Goal: Information Seeking & Learning: Learn about a topic

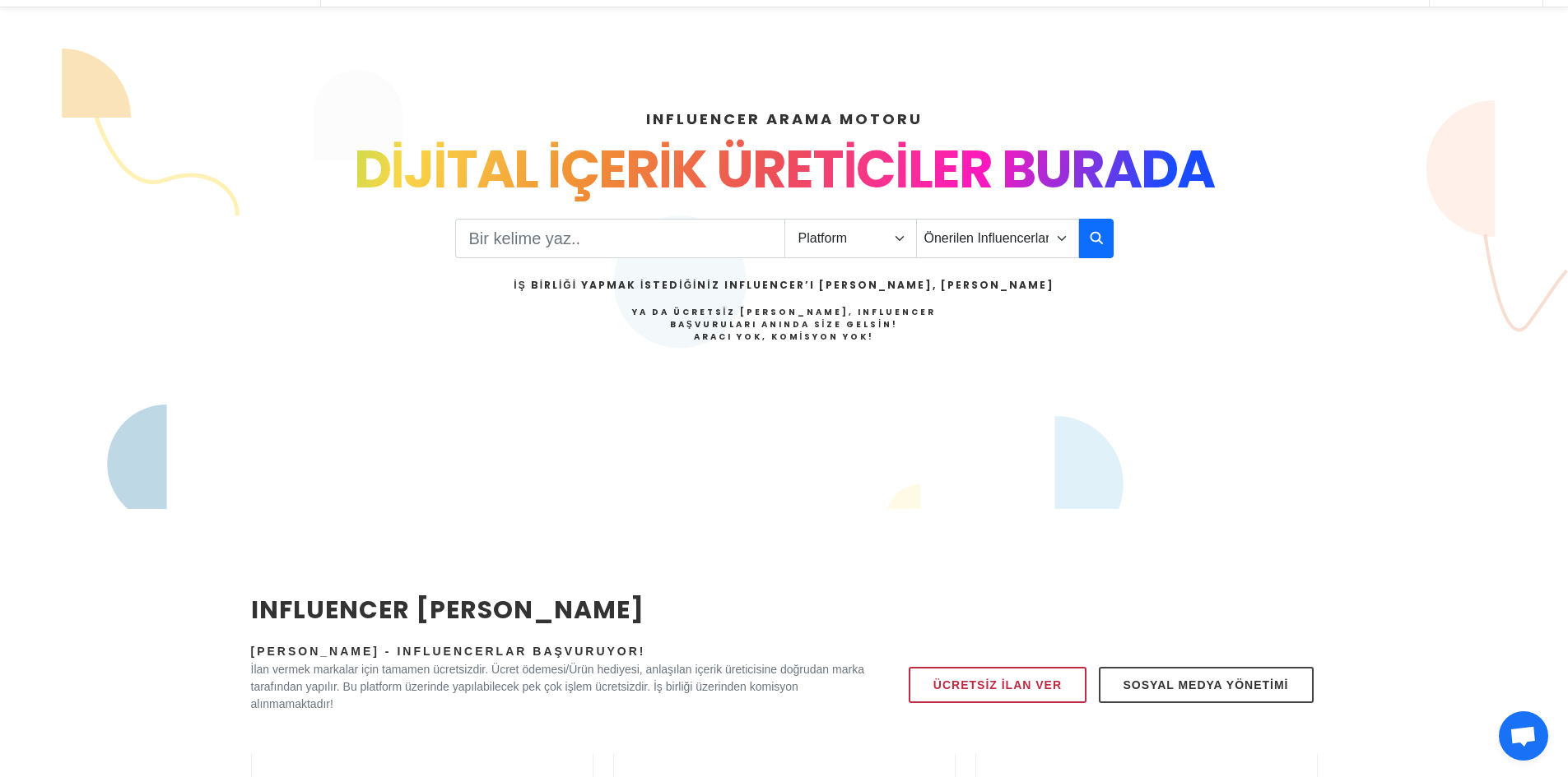
scroll to position [70, 0]
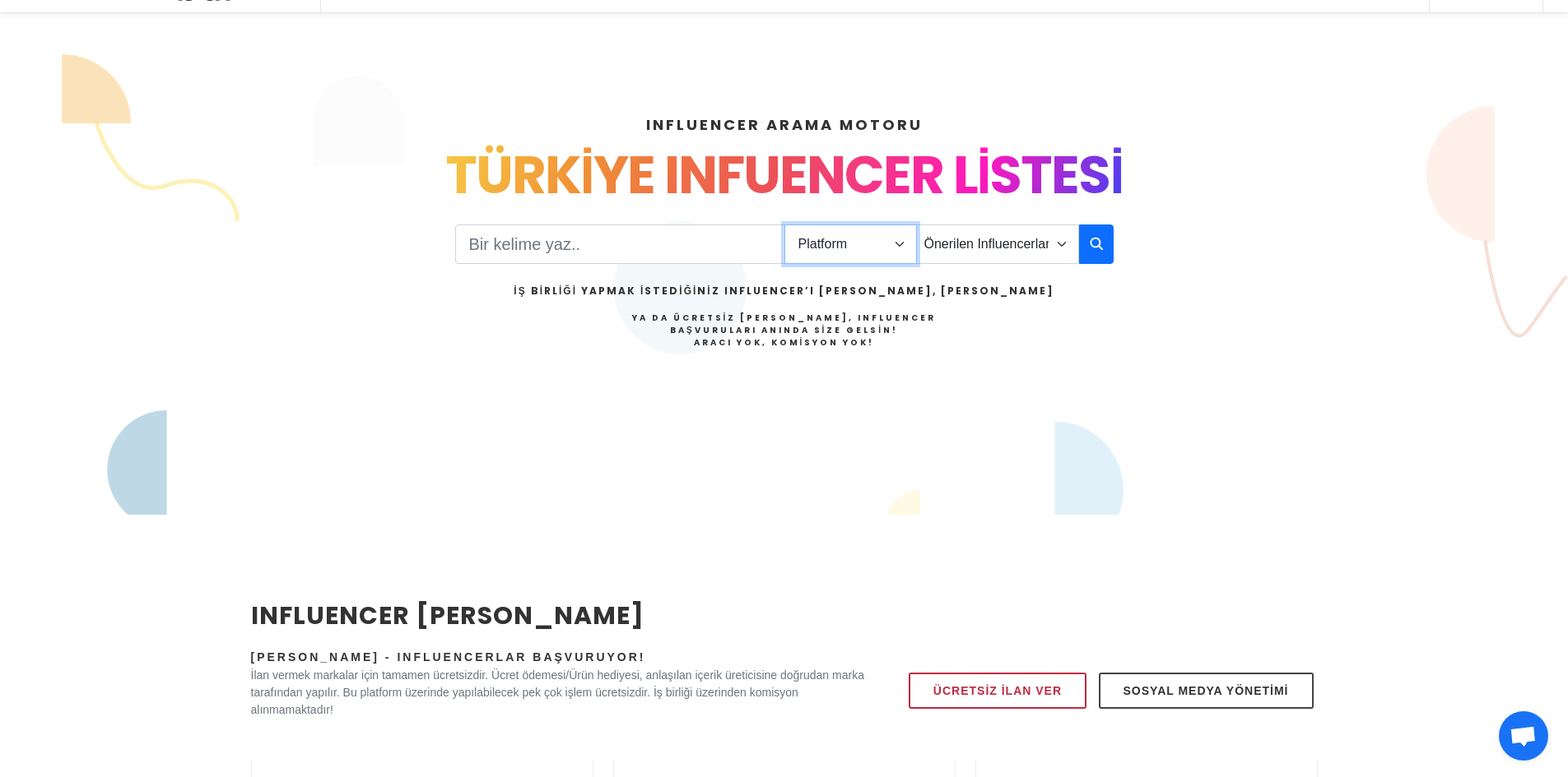
click at [904, 249] on select "Platform Instagram Facebook Youtube Tiktok Twitter Twitch" at bounding box center [850, 244] width 133 height 40
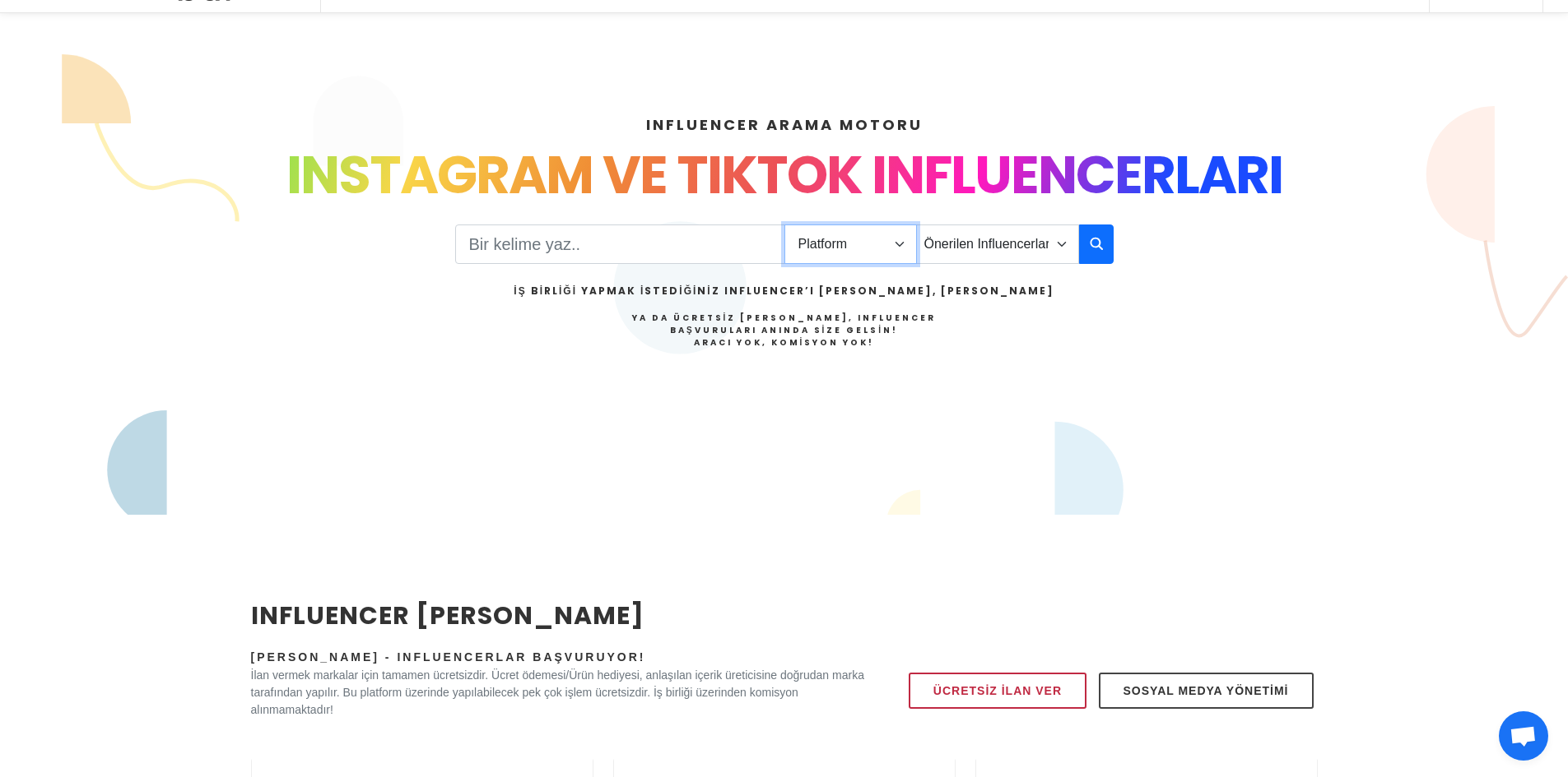
select select "3"
click at [784, 224] on select "Platform Instagram Facebook Youtube Tiktok Twitter Twitch" at bounding box center [850, 244] width 133 height 40
click at [1054, 238] on select "Önerilen Influencerlar Aile & Çocuk & Ebeveyn Alışveriş & Giyim & Aksesuar Arab…" at bounding box center [997, 244] width 163 height 40
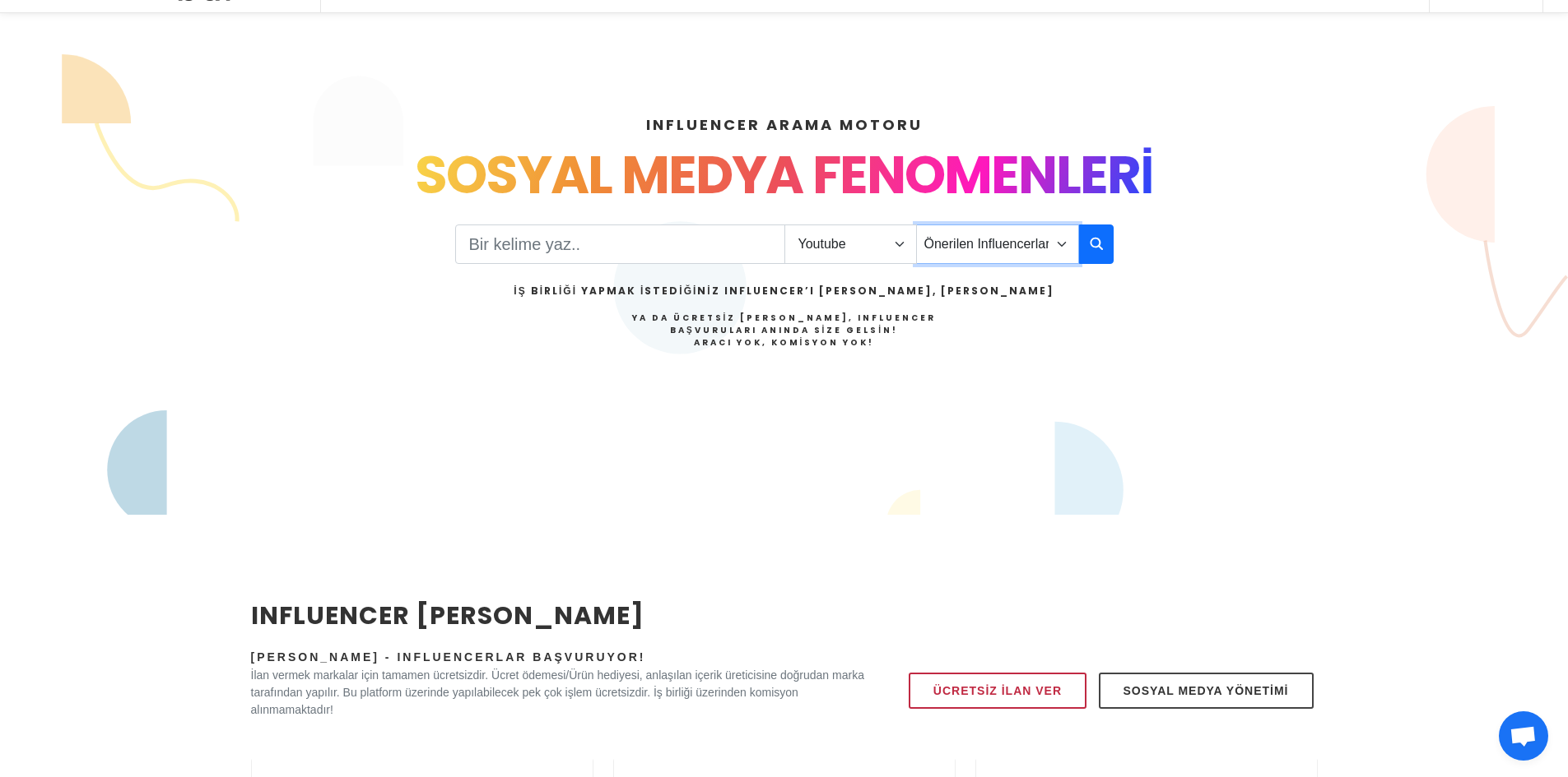
click at [1056, 238] on select "Önerilen Influencerlar Aile & Çocuk & Ebeveyn Alışveriş & Giyim & Aksesuar Arab…" at bounding box center [997, 244] width 163 height 40
click at [1112, 248] on button "button" at bounding box center [1096, 244] width 35 height 40
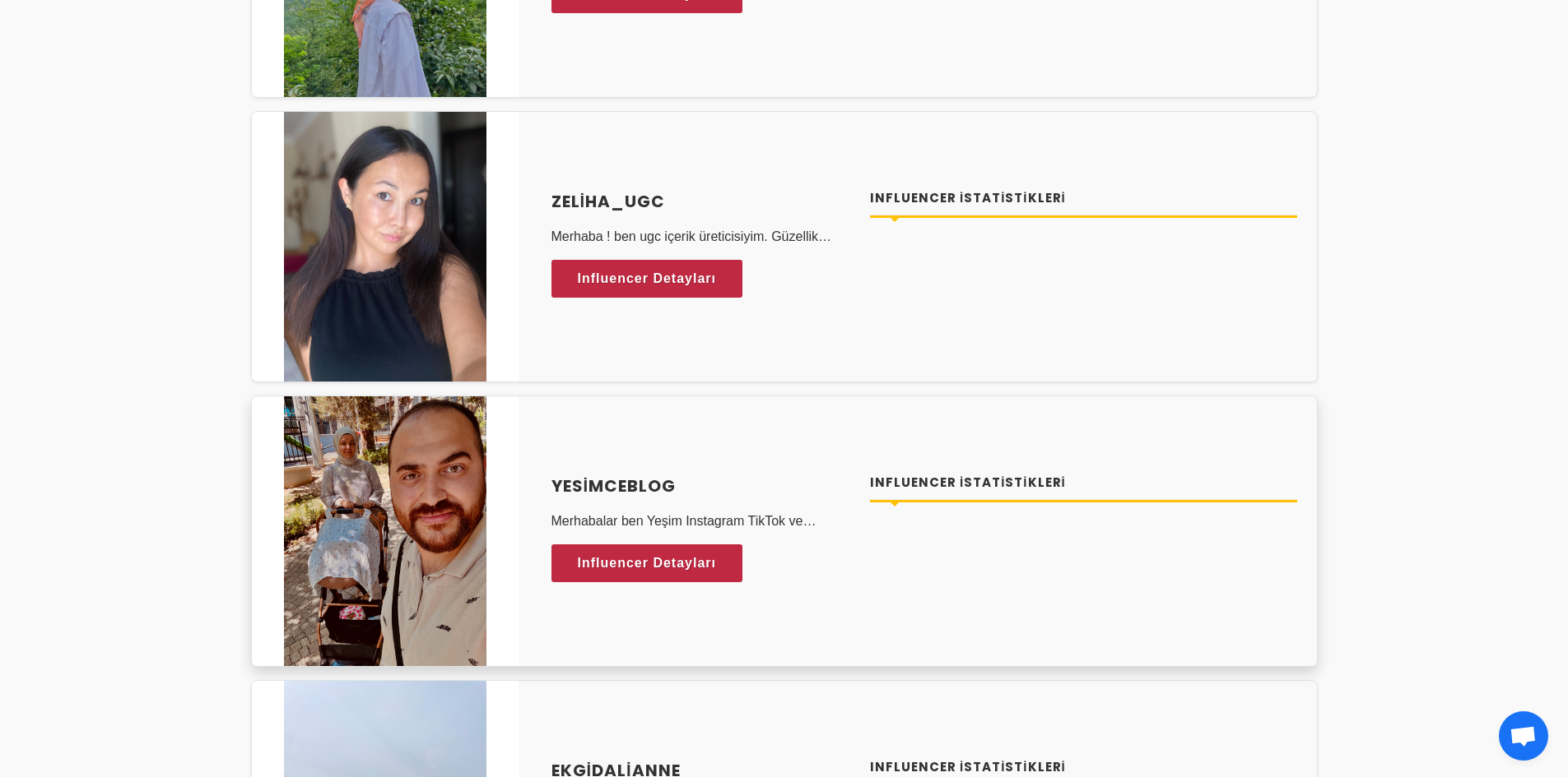
scroll to position [3784, 0]
click at [946, 486] on h4 "Influencer İstatistikleri" at bounding box center [1083, 483] width 427 height 19
click at [921, 506] on div "Influencer İstatistikleri" at bounding box center [1083, 496] width 427 height 45
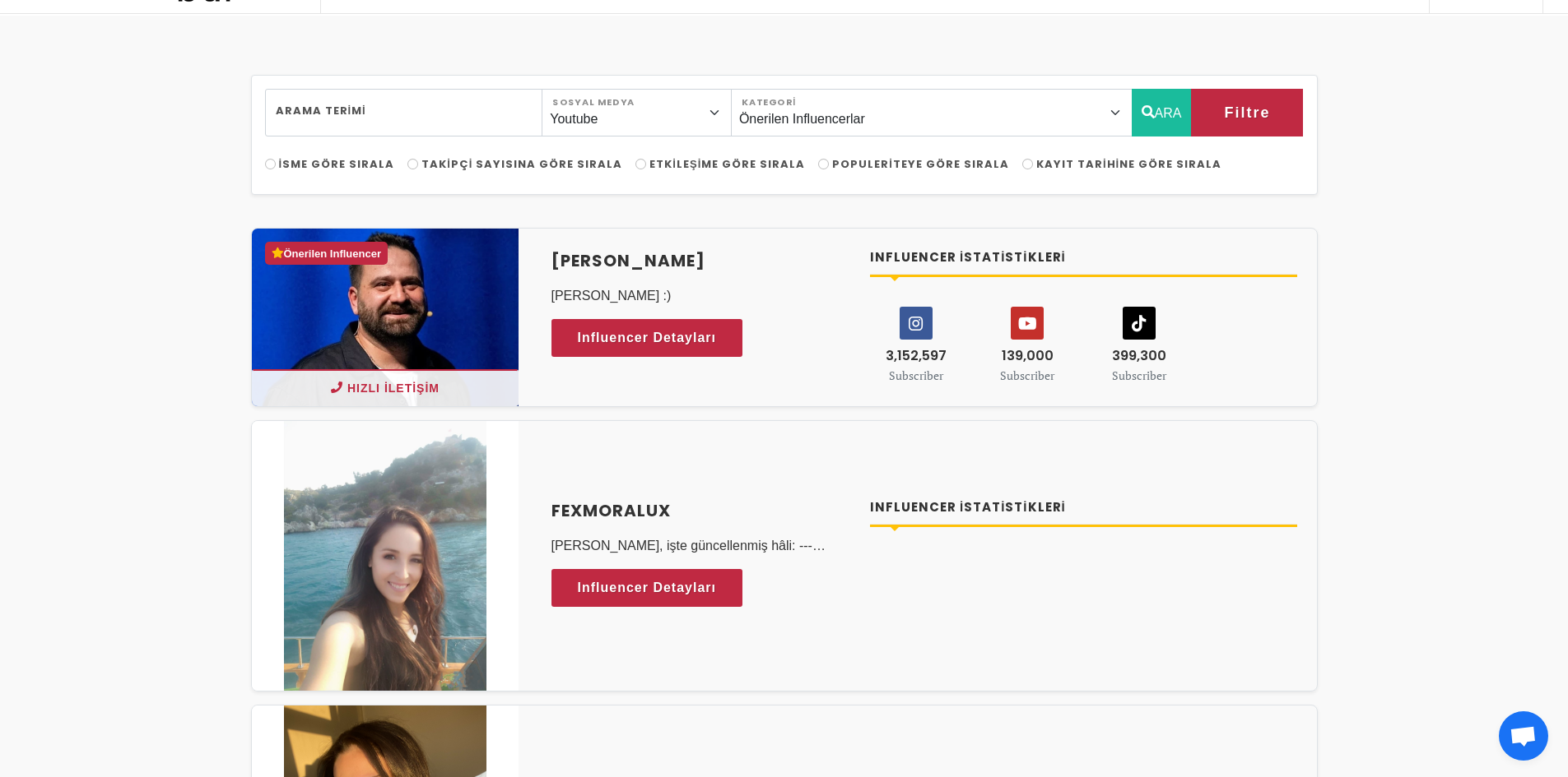
scroll to position [0, 0]
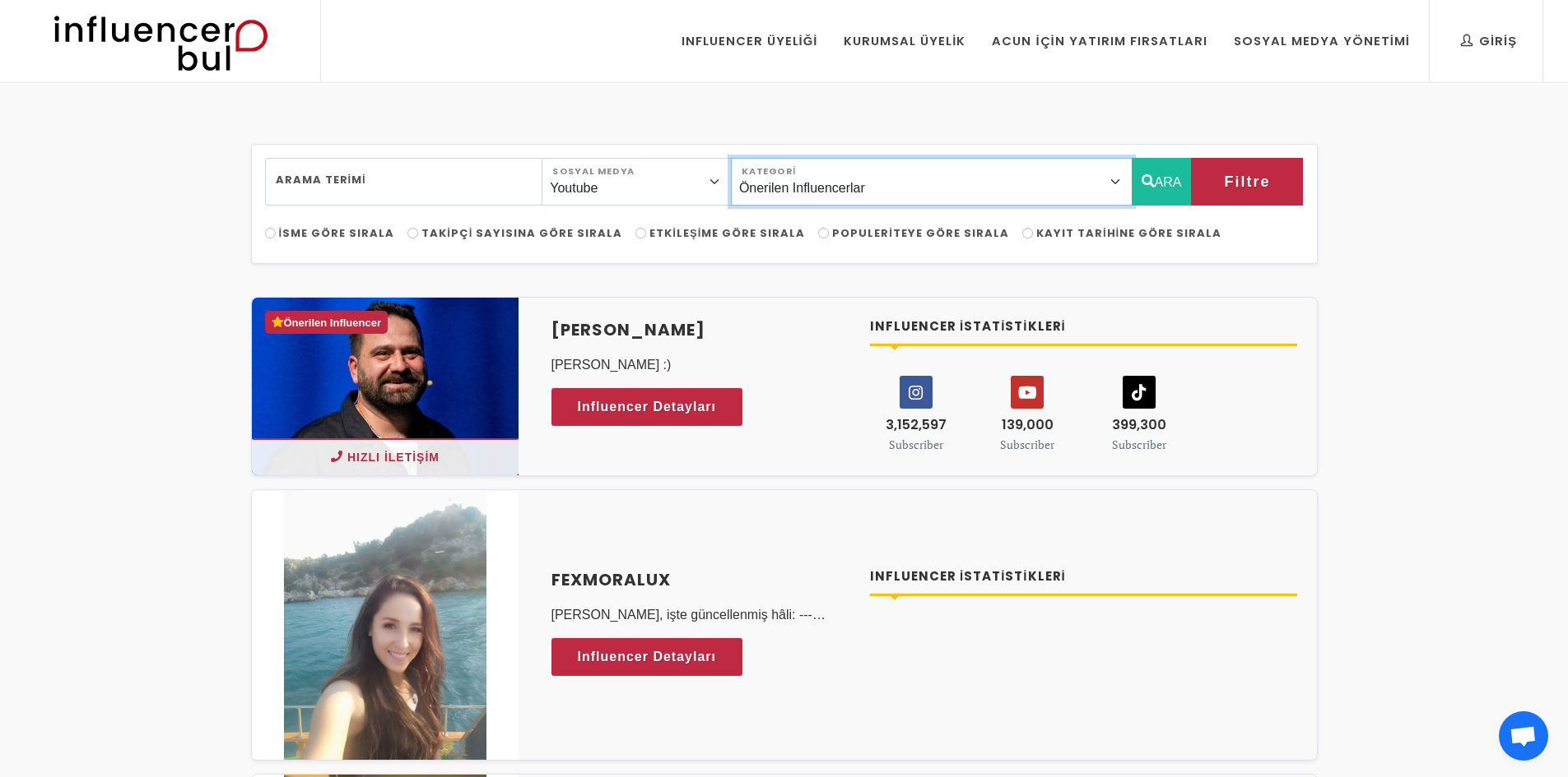
click at [1060, 193] on select "Önerilen Influencerlar Aile & [PERSON_NAME] & [PERSON_NAME] [PERSON_NAME] & Giy…" at bounding box center [932, 182] width 401 height 47
select select "5"
click at [767, 158] on select "Önerilen Influencerlar Aile & [PERSON_NAME] & [PERSON_NAME] [PERSON_NAME] & Giy…" at bounding box center [932, 182] width 401 height 47
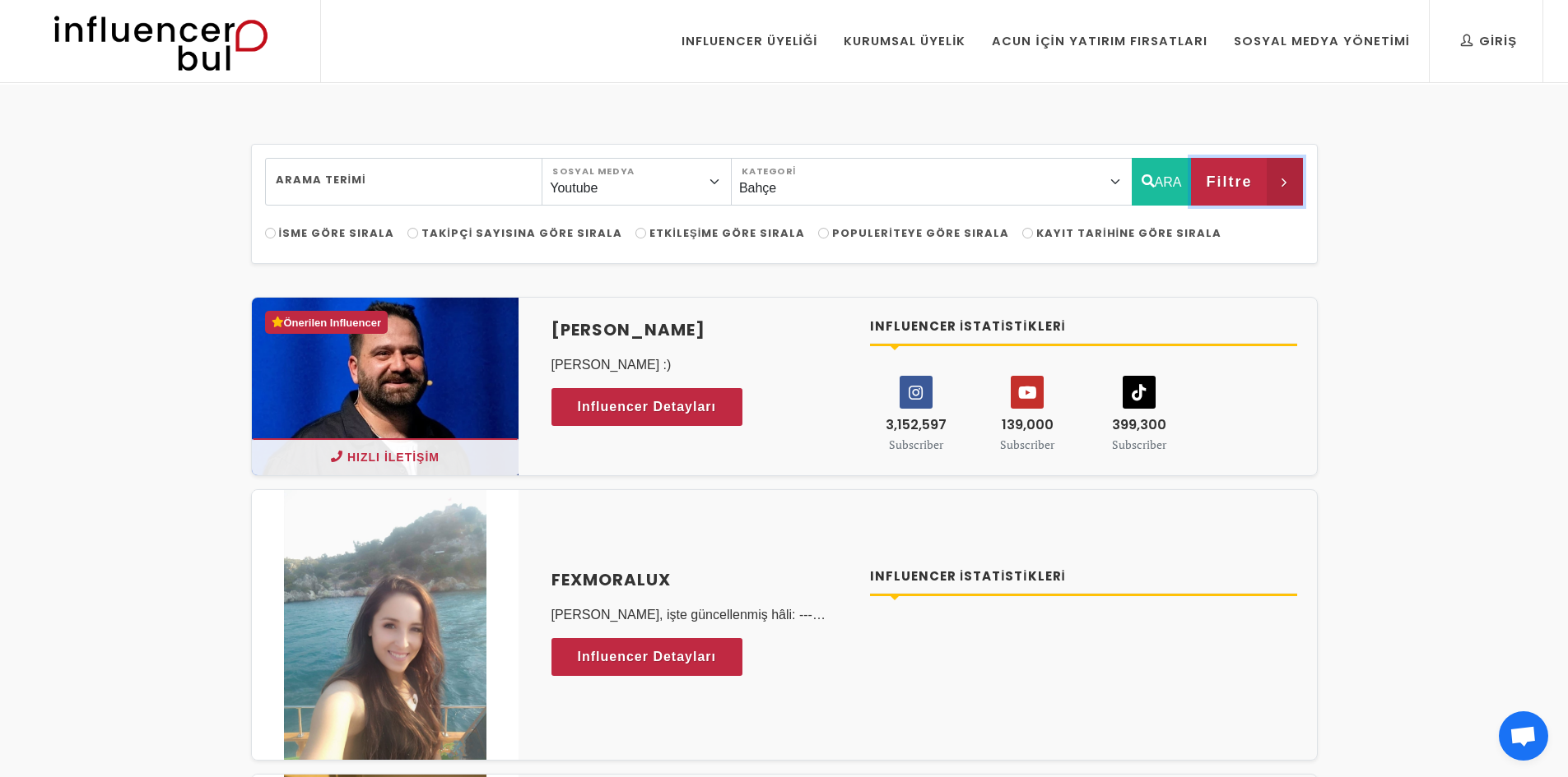
click at [1251, 175] on span "Filtre" at bounding box center [1228, 182] width 46 height 28
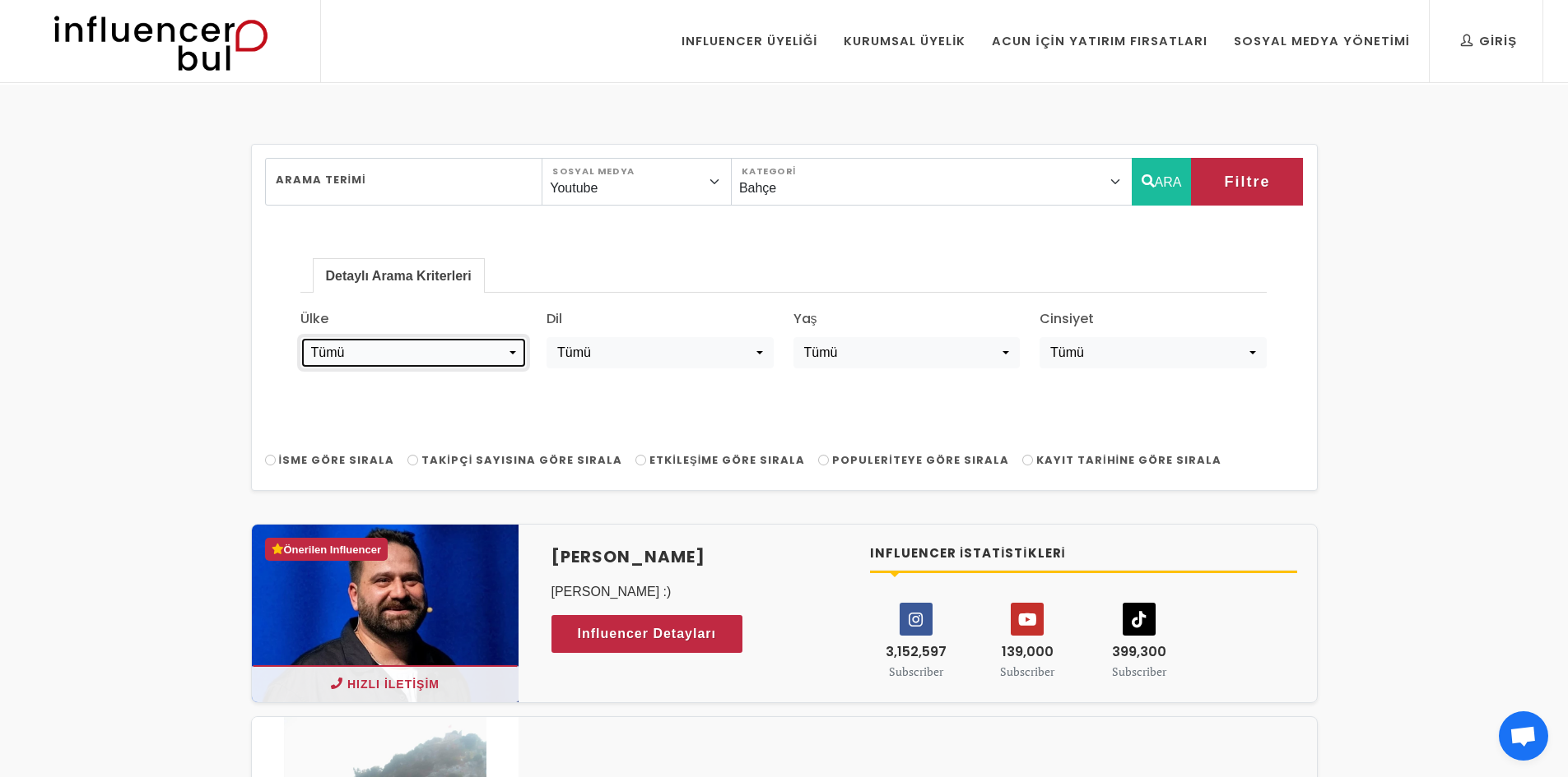
click at [511, 362] on button "Tümü" at bounding box center [414, 352] width 227 height 31
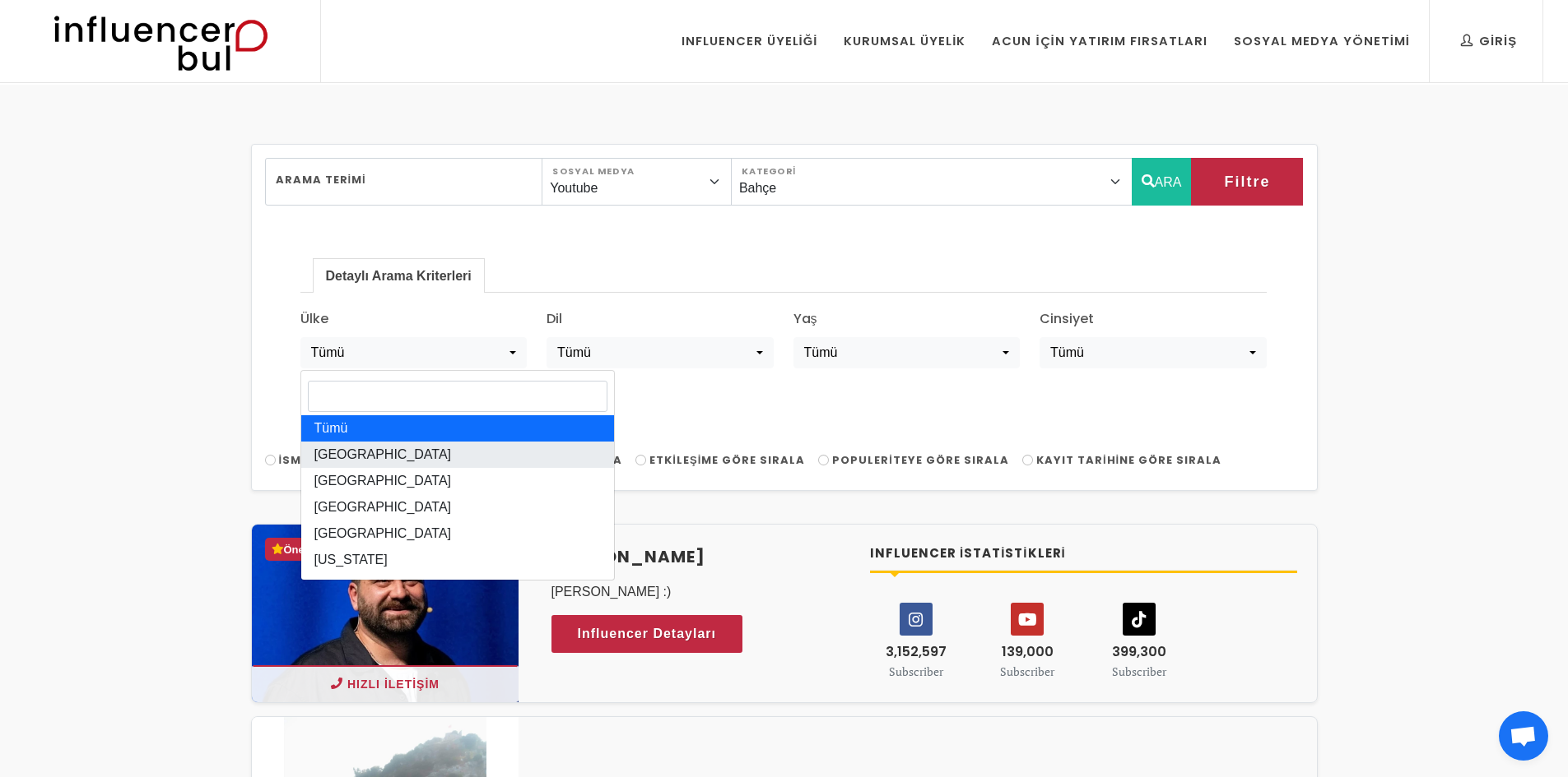
click at [391, 458] on link "[GEOGRAPHIC_DATA]" at bounding box center [457, 455] width 312 height 26
select select "[GEOGRAPHIC_DATA]"
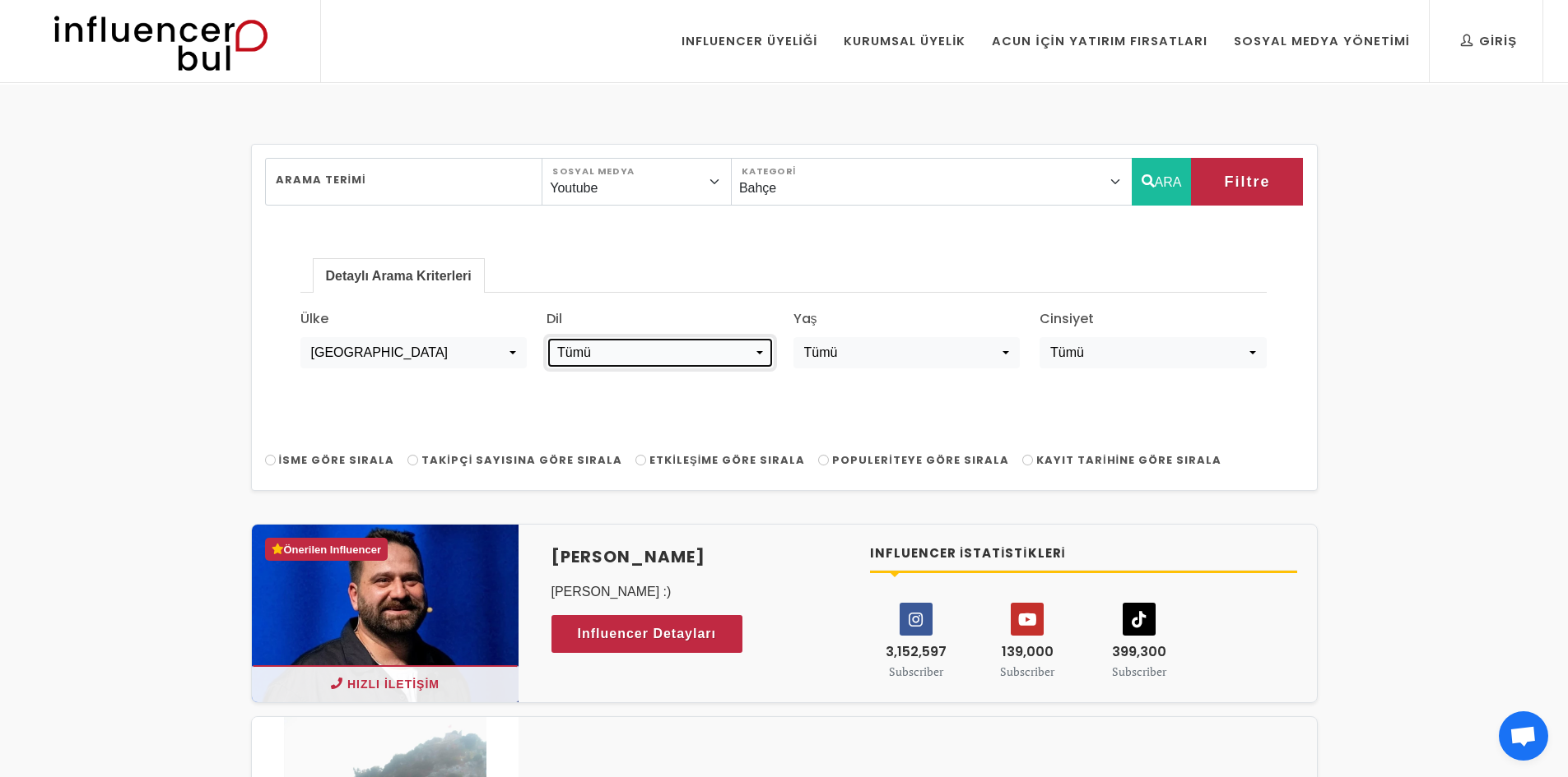
click at [610, 348] on div "Tümü" at bounding box center [654, 352] width 195 height 20
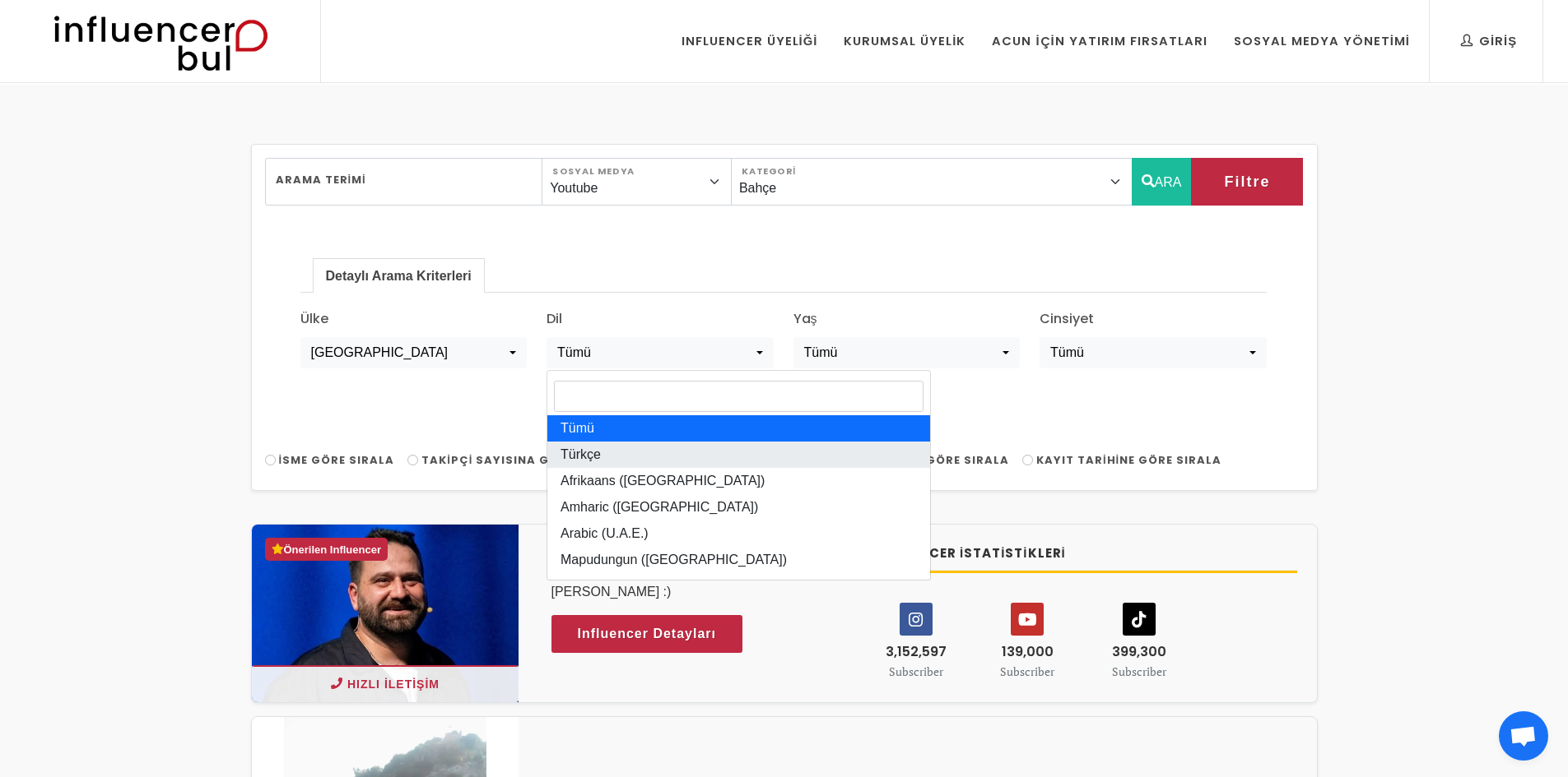
click at [591, 446] on span "Türkçe" at bounding box center [580, 454] width 41 height 20
select select "tr-TR"
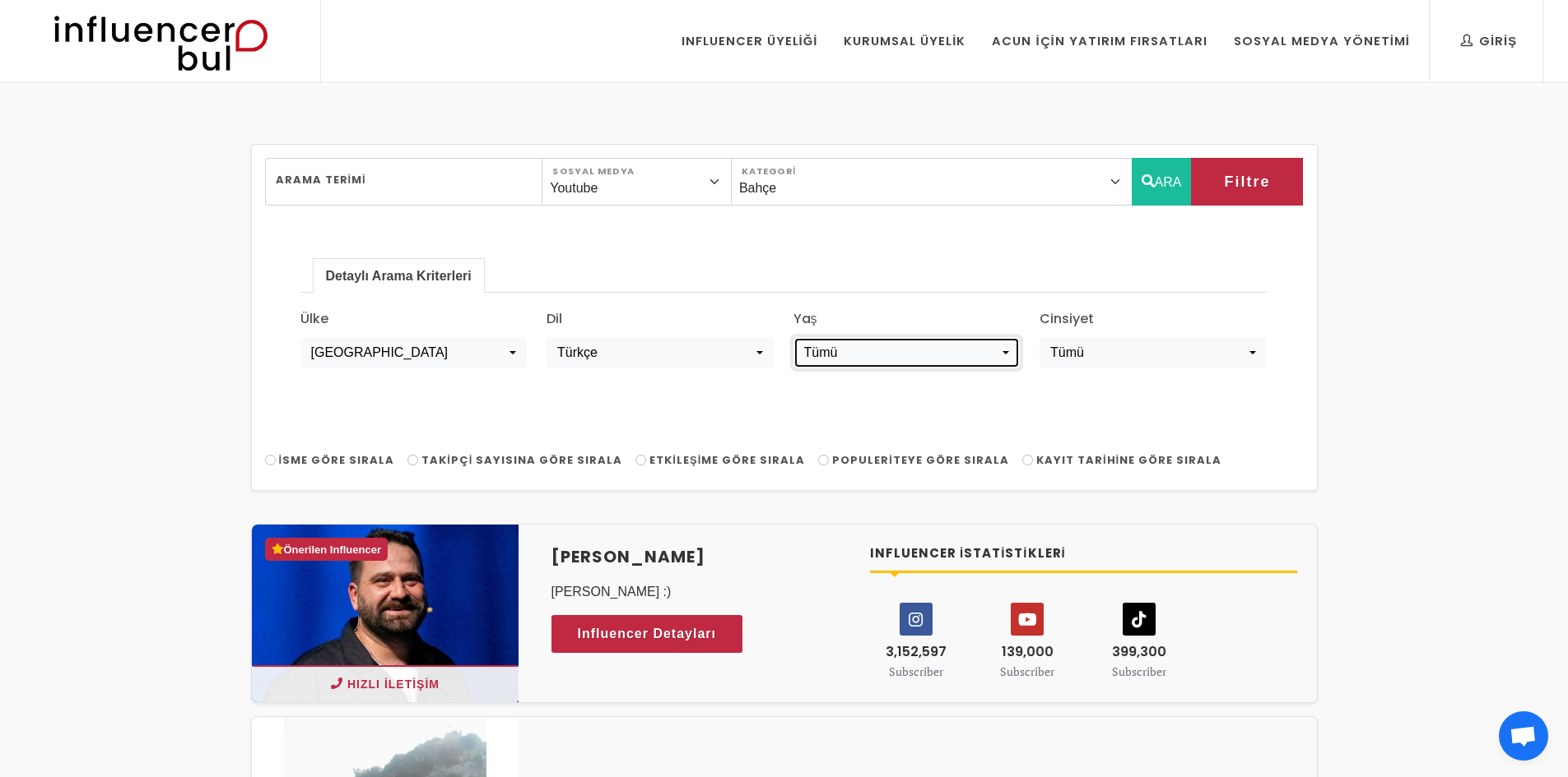
click at [850, 347] on div "Tümü" at bounding box center [901, 352] width 195 height 20
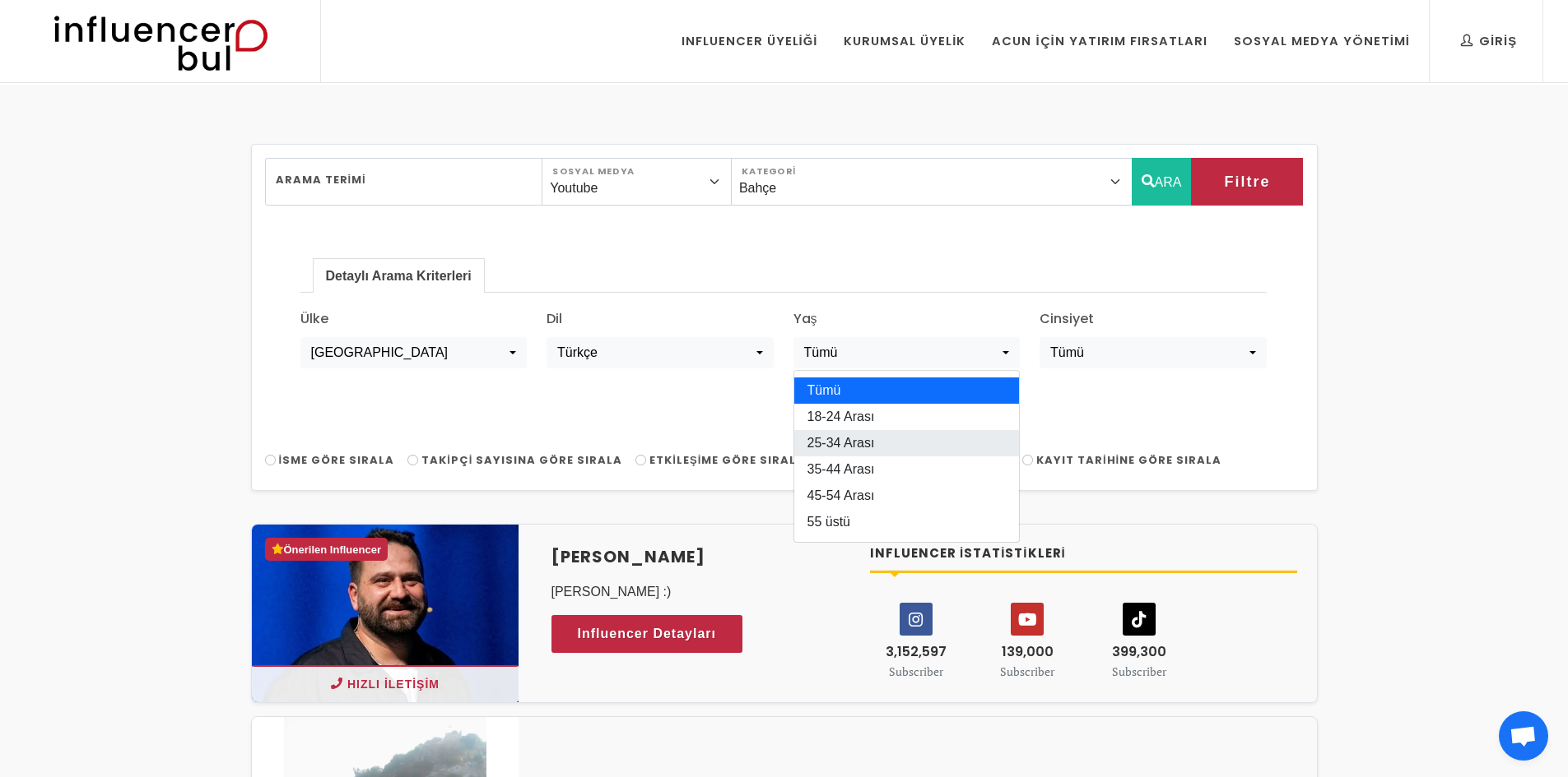
click at [835, 444] on span "25-34 Arası" at bounding box center [841, 443] width 67 height 20
select select "2"
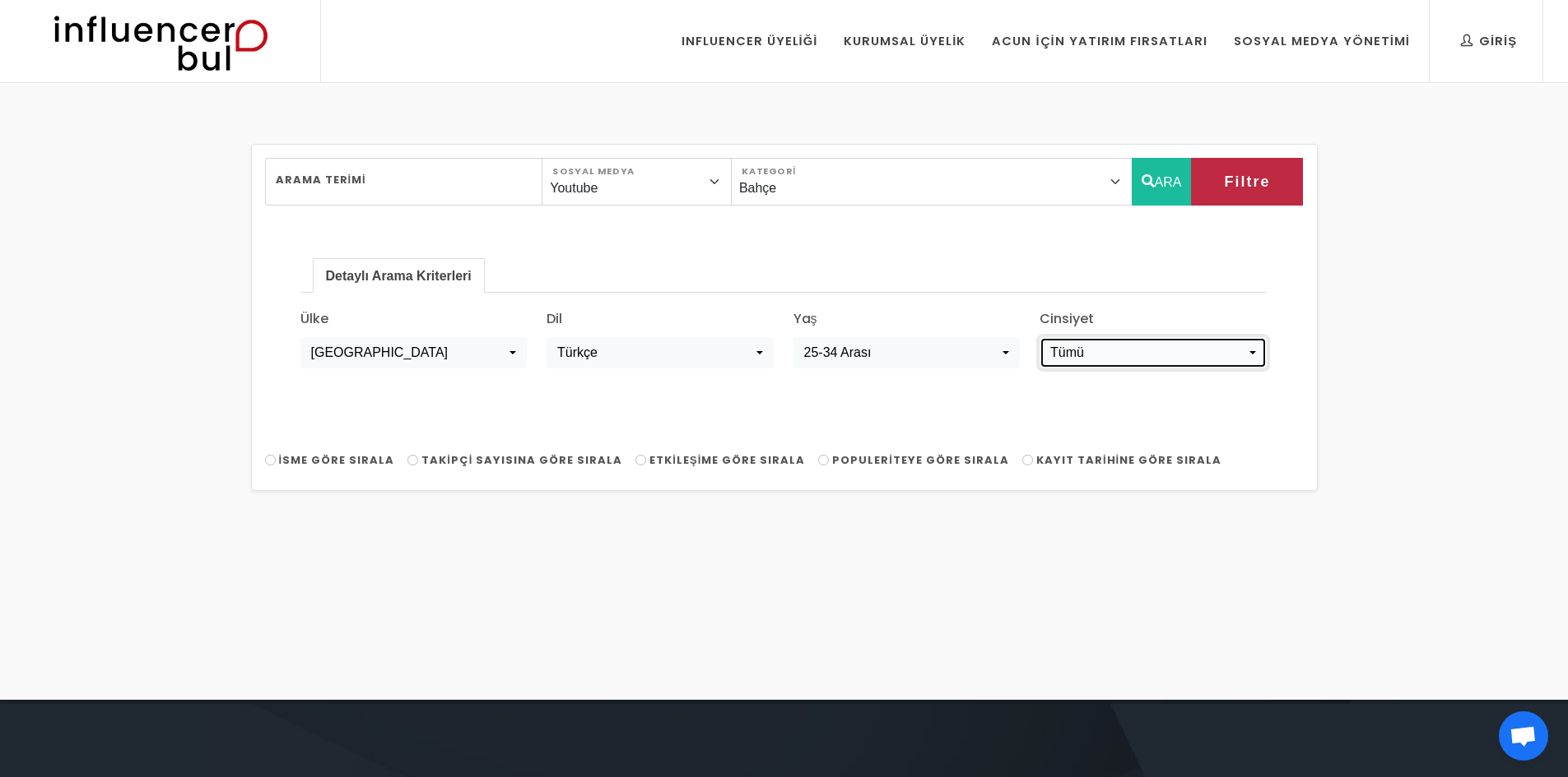
click at [1104, 351] on div "Tümü" at bounding box center [1148, 352] width 195 height 20
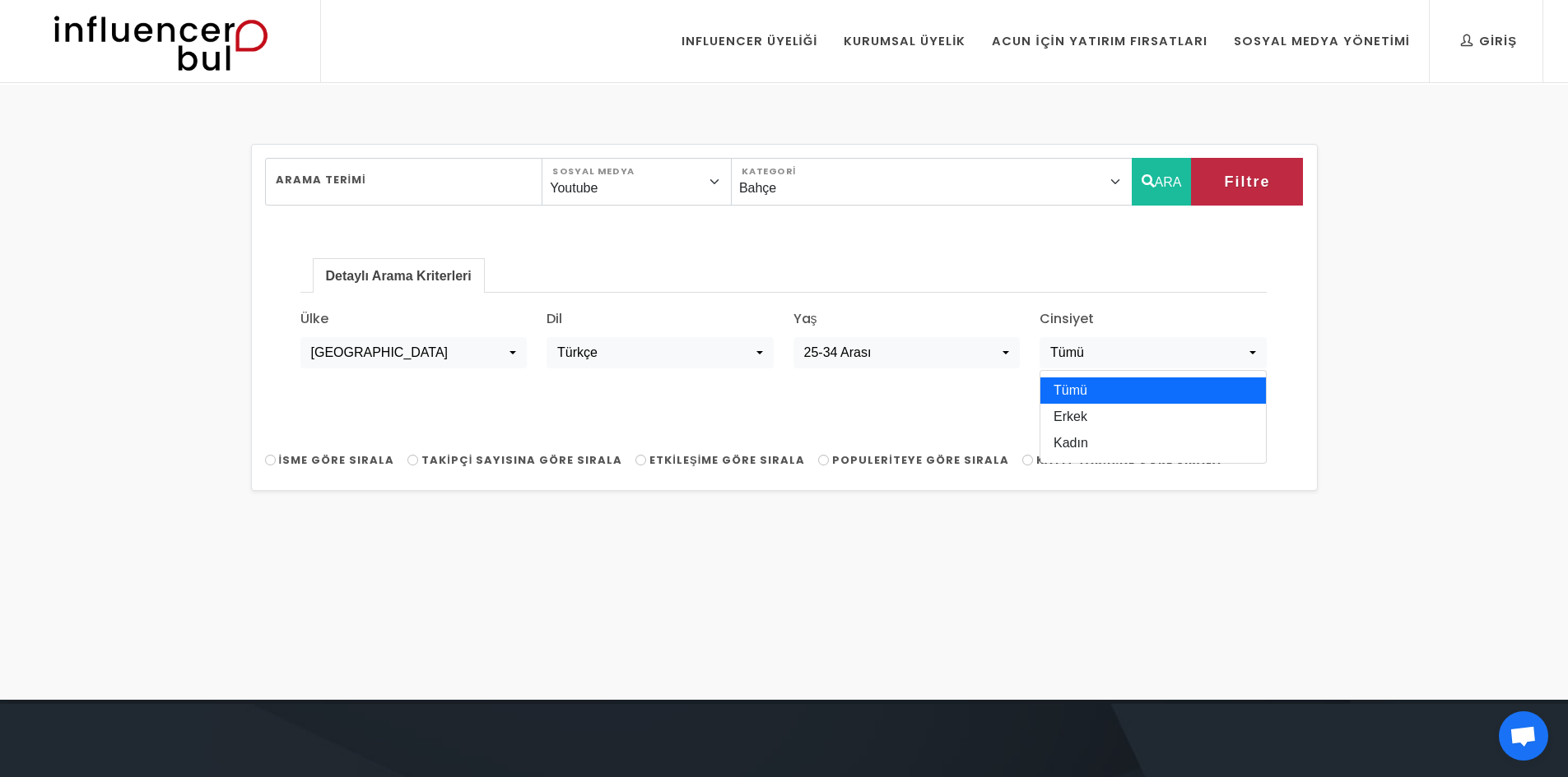
click at [1091, 389] on link "Tümü" at bounding box center [1153, 391] width 225 height 26
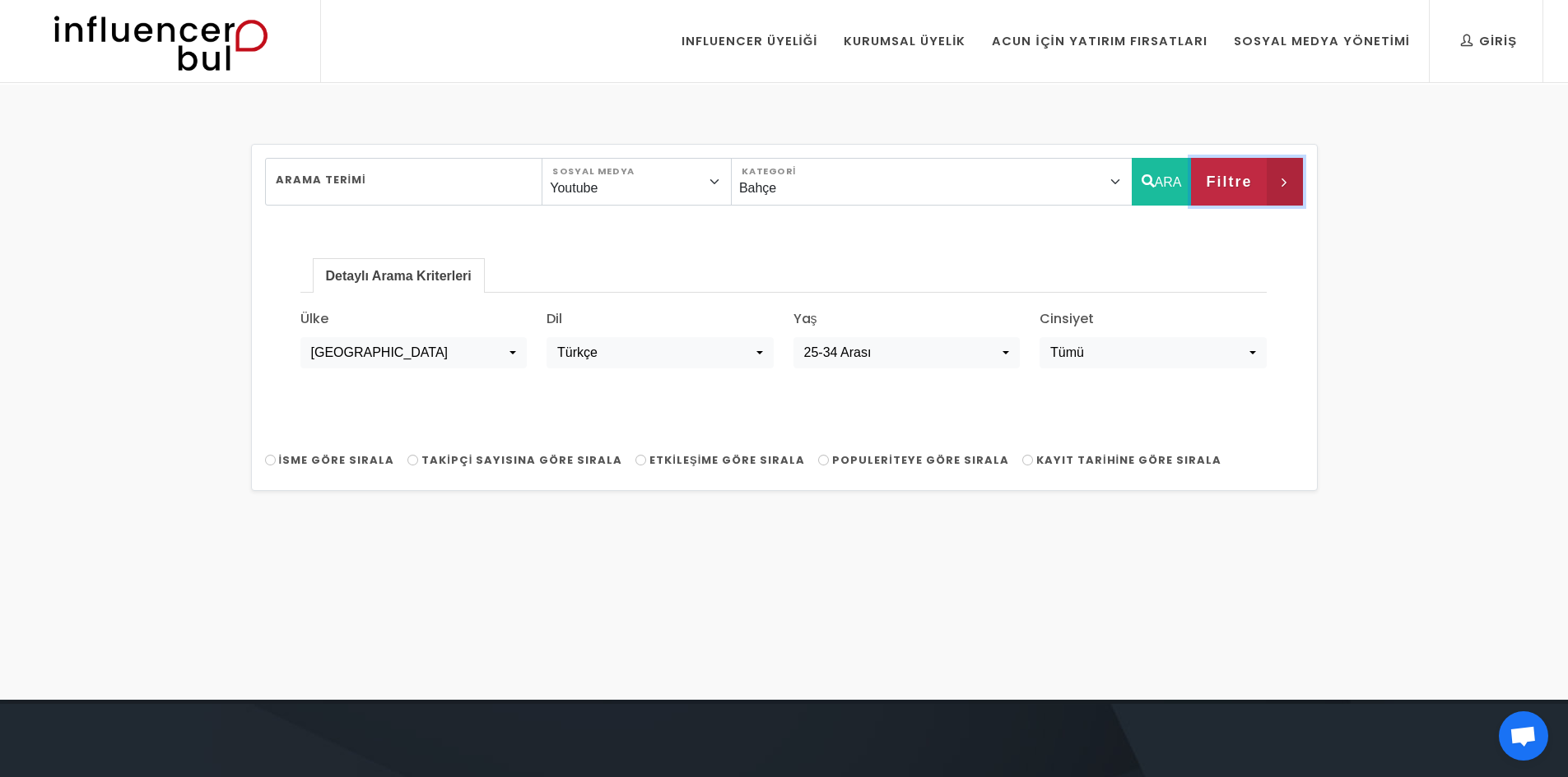
click at [1243, 196] on button "Filtre" at bounding box center [1247, 182] width 112 height 47
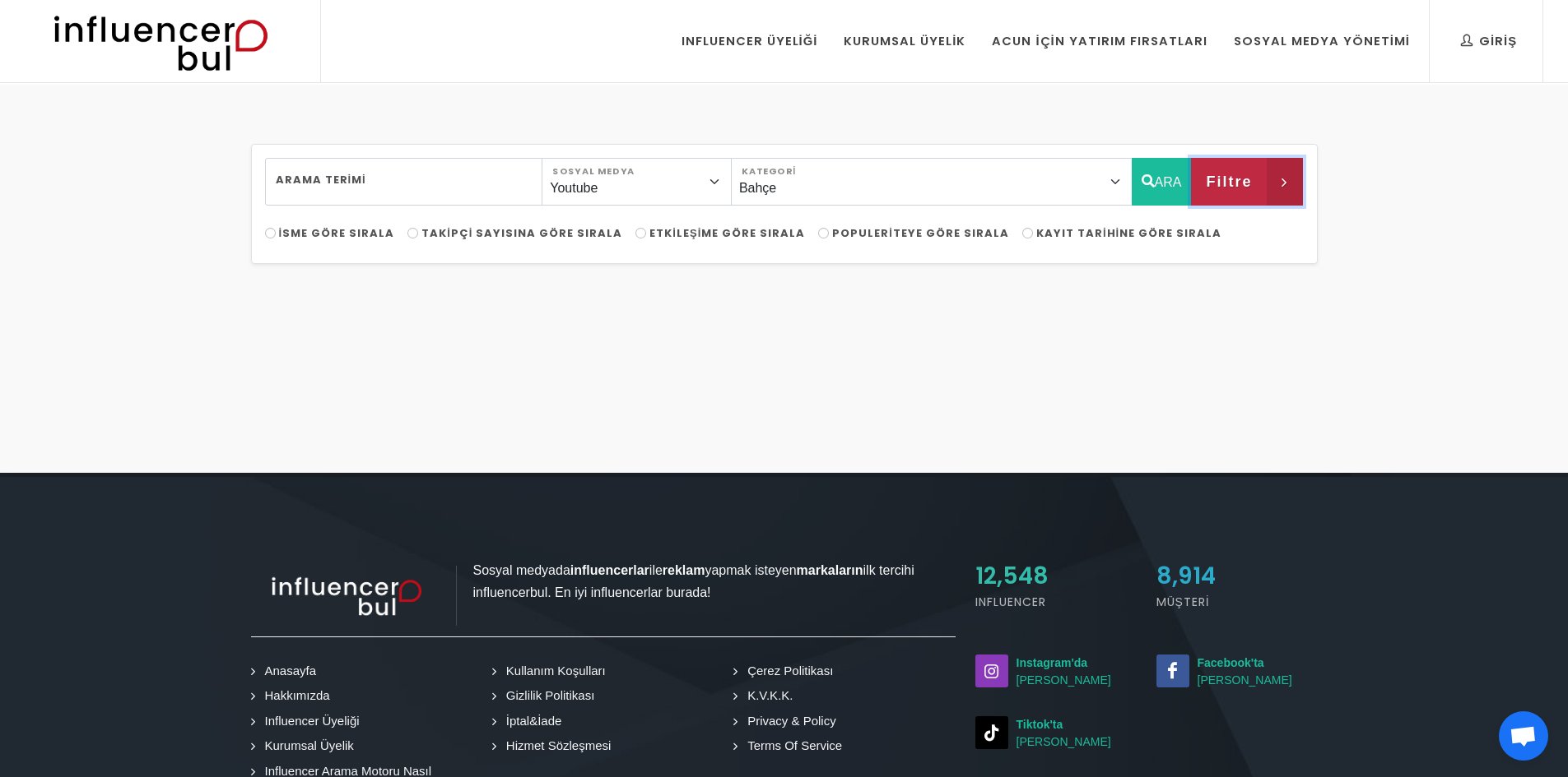
click at [1239, 190] on span "Filtre" at bounding box center [1228, 182] width 46 height 28
